Goal: Navigation & Orientation: Go to known website

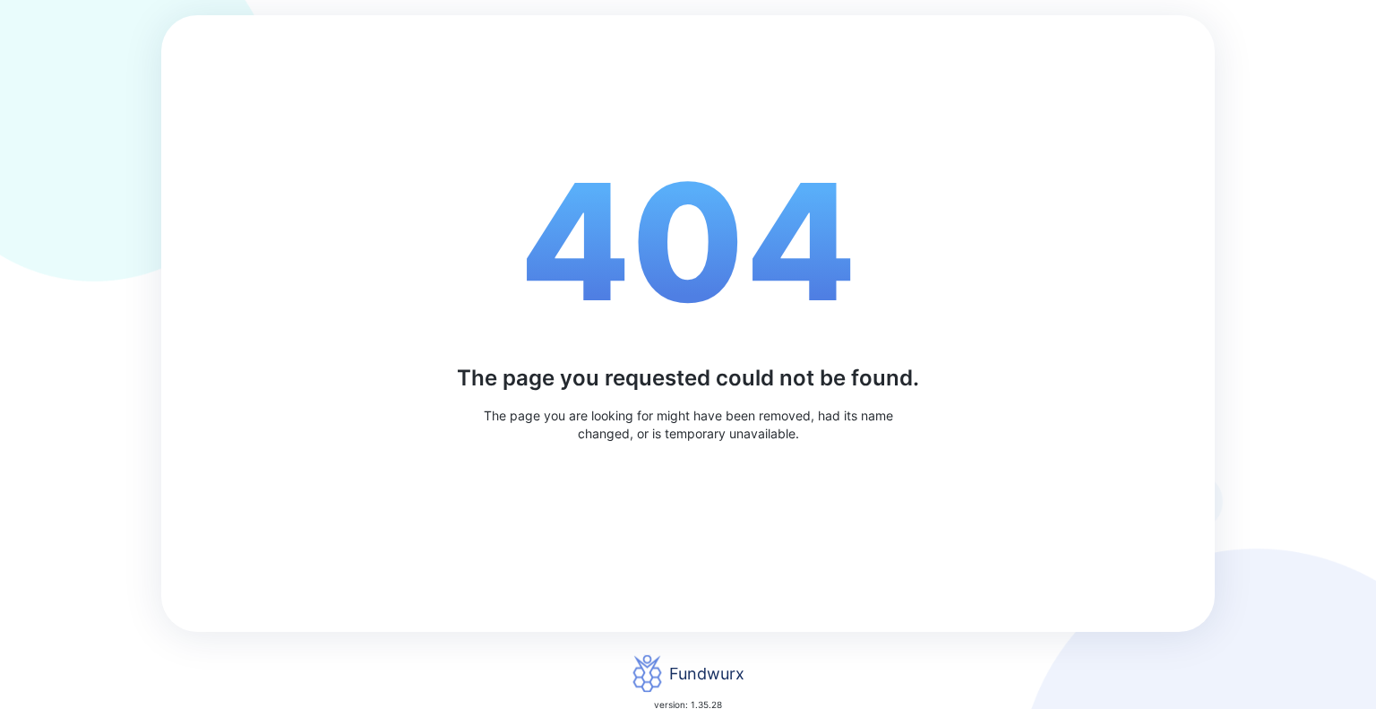
scroll to position [8, 0]
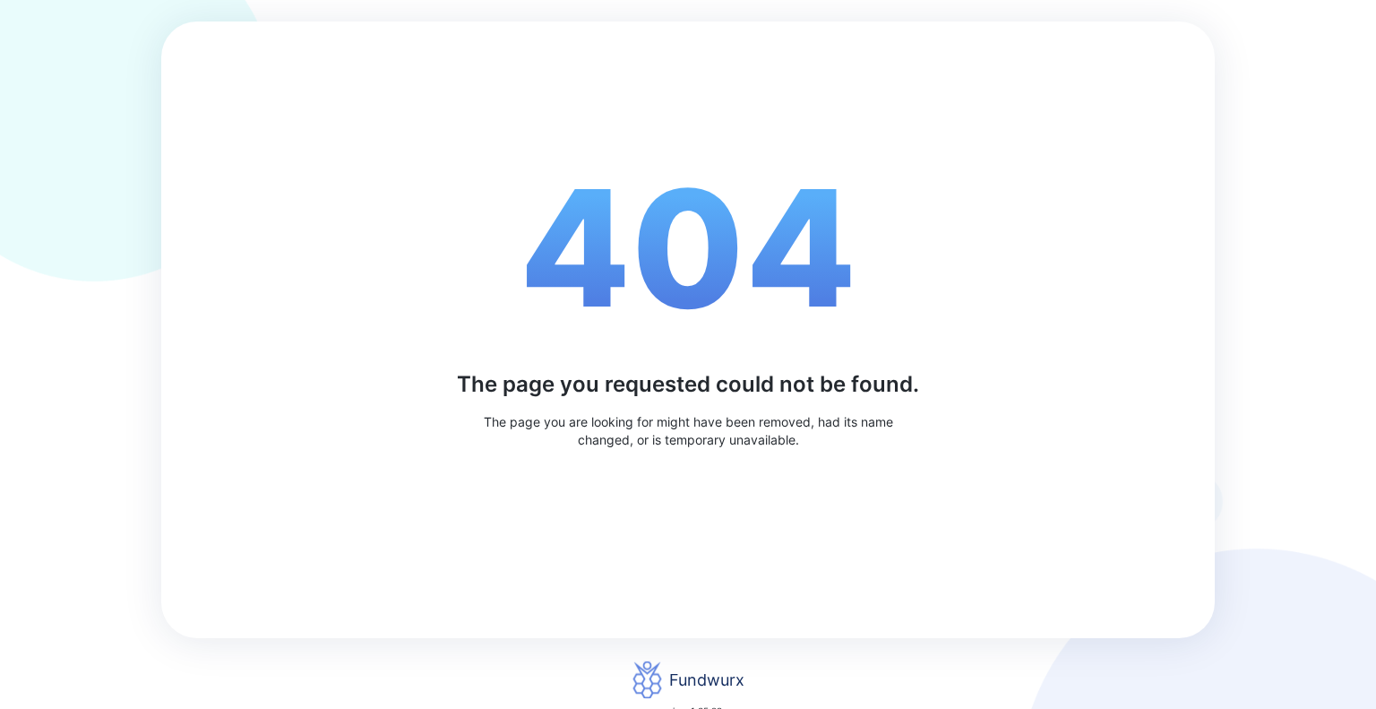
click at [784, 246] on span "404" at bounding box center [688, 248] width 337 height 194
